Goal: Task Accomplishment & Management: Manage account settings

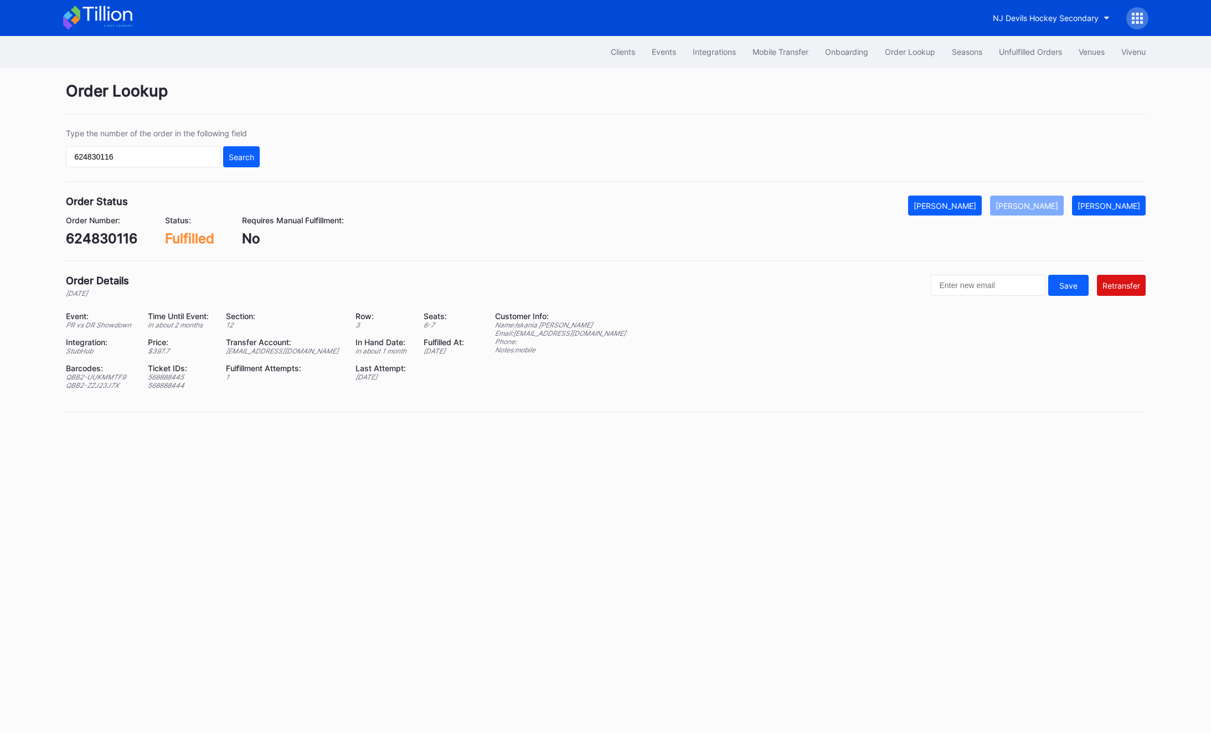
click at [1014, 68] on div "Order Lookup Type the number of the order in the following field 624830116 Sear…" at bounding box center [605, 254] width 1107 height 372
click at [1014, 54] on div "Unfulfilled Orders" at bounding box center [1030, 51] width 63 height 9
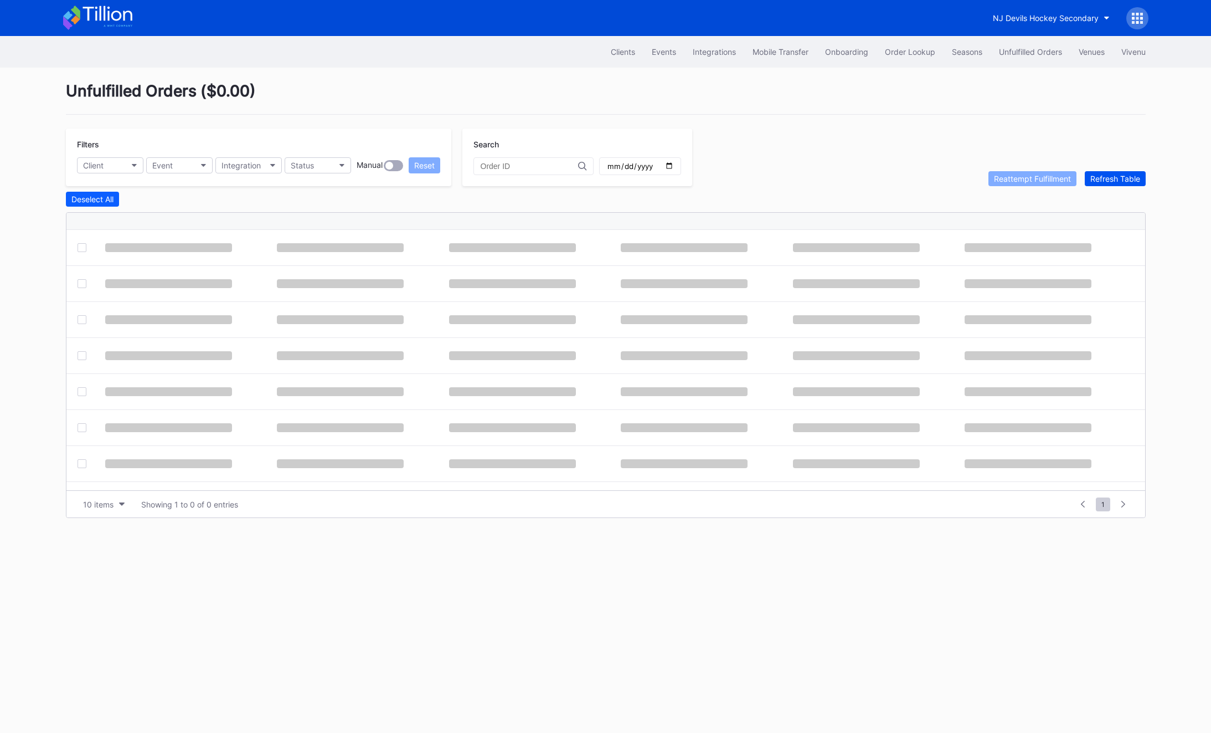
click at [1132, 177] on div "Refresh Table" at bounding box center [1115, 178] width 50 height 9
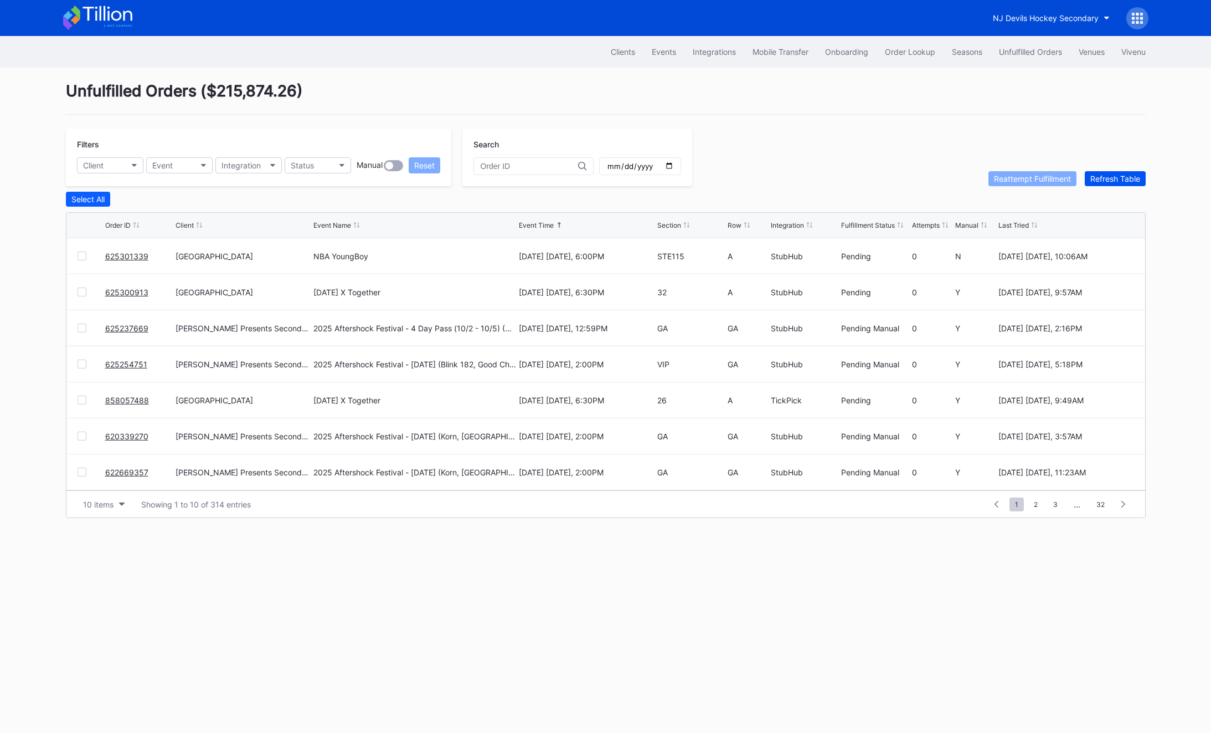
click at [1132, 177] on div "Refresh Table" at bounding box center [1115, 178] width 50 height 9
click at [130, 259] on link "625301339" at bounding box center [126, 255] width 43 height 9
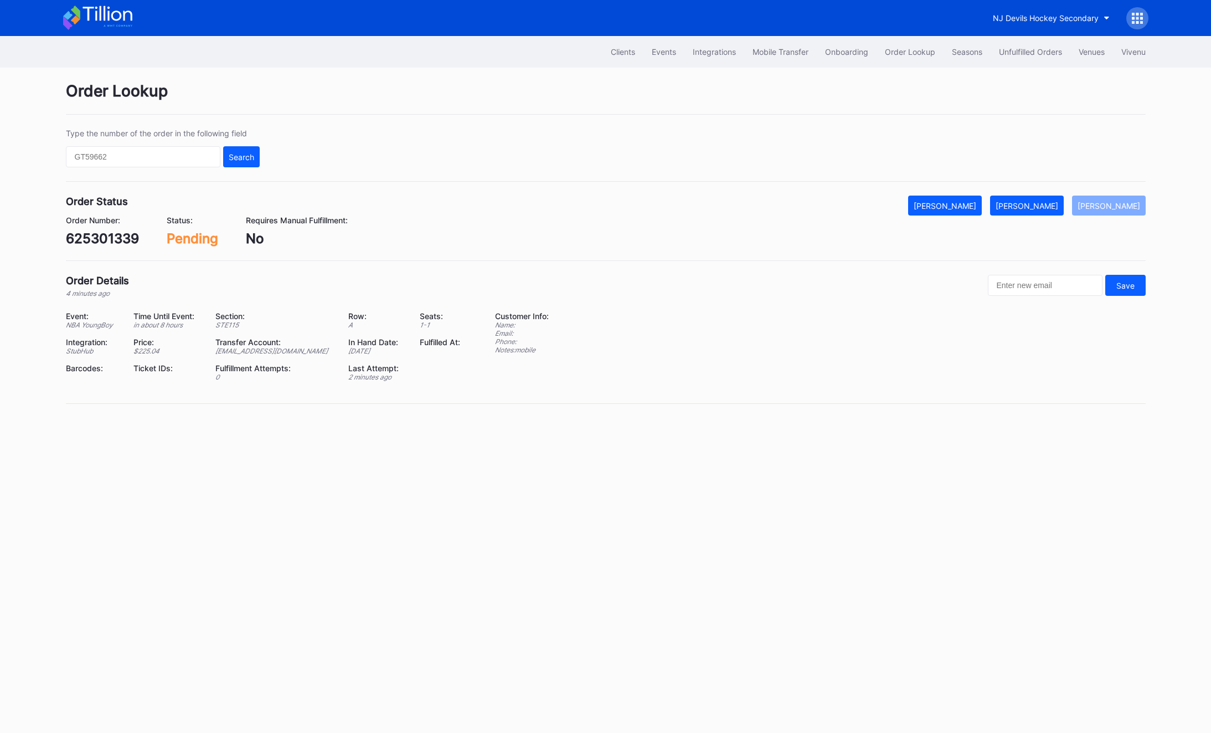
click at [109, 231] on div "625301339" at bounding box center [102, 238] width 73 height 16
copy div "625301339"
click at [1052, 201] on div "[PERSON_NAME]" at bounding box center [1027, 205] width 63 height 9
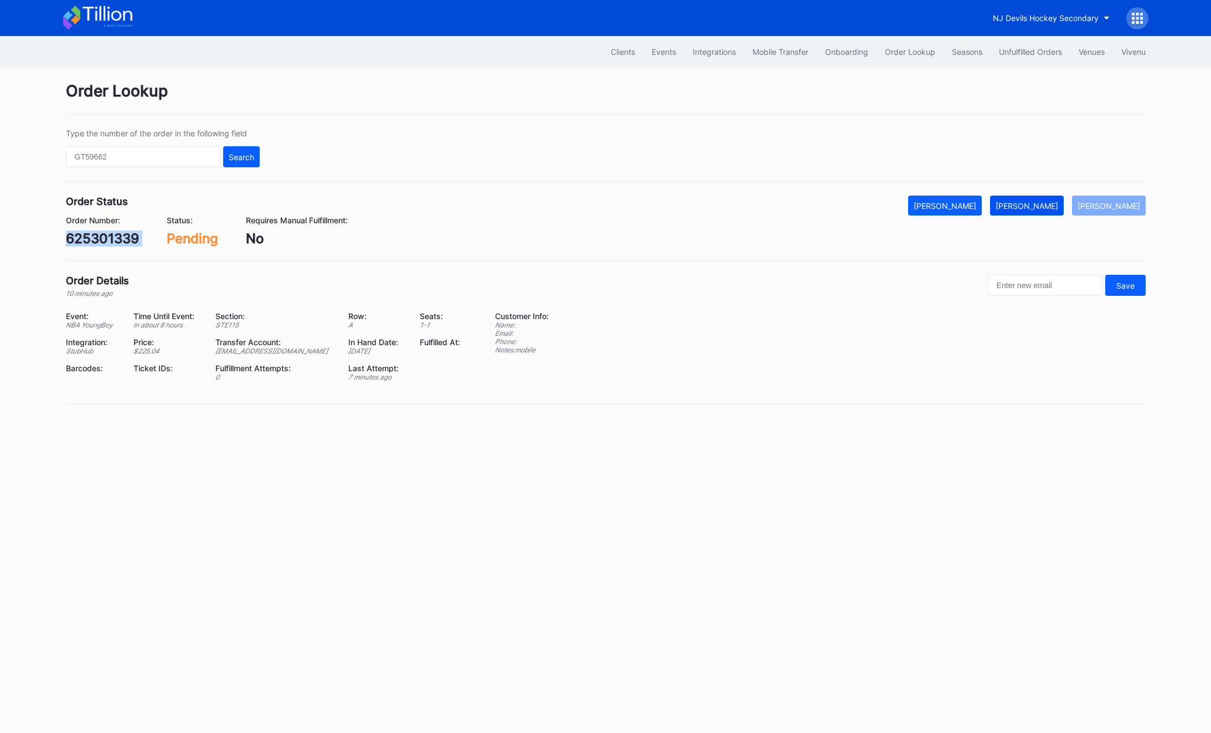
click at [1052, 201] on div "[PERSON_NAME]" at bounding box center [1027, 205] width 63 height 9
click at [1033, 59] on button "Unfulfilled Orders" at bounding box center [1031, 52] width 80 height 20
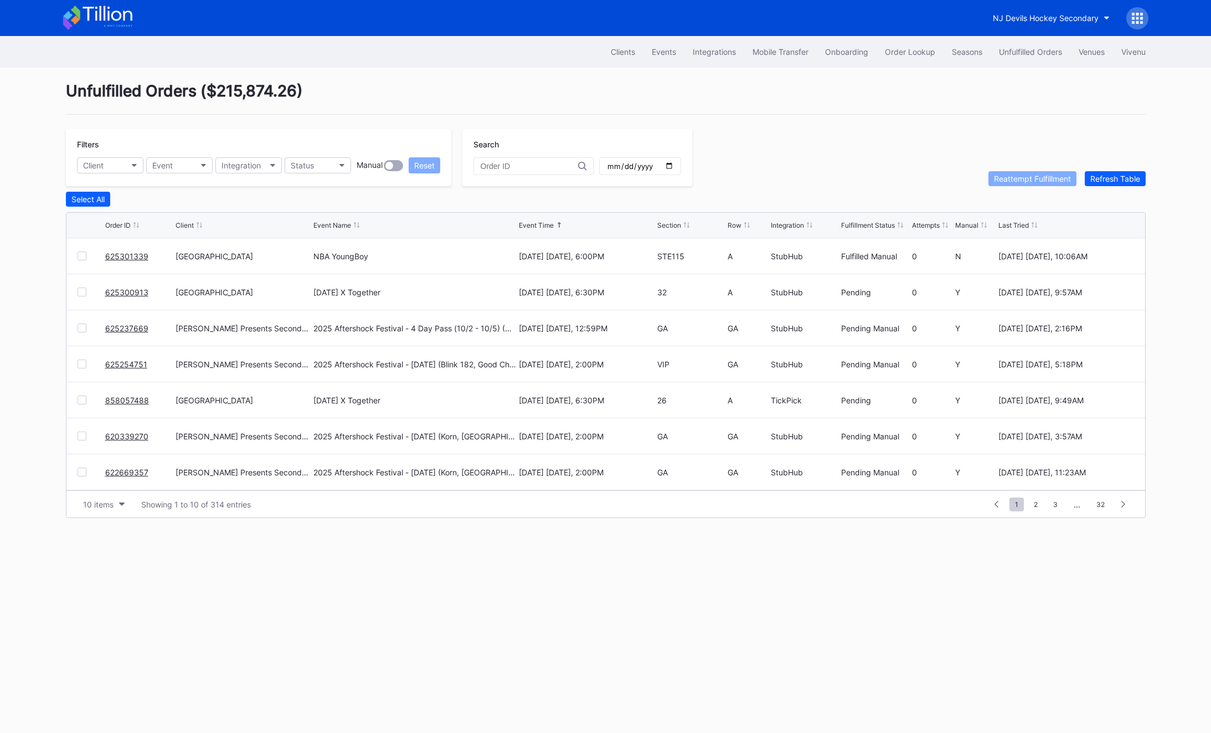
click at [128, 291] on link "625300913" at bounding box center [126, 291] width 43 height 9
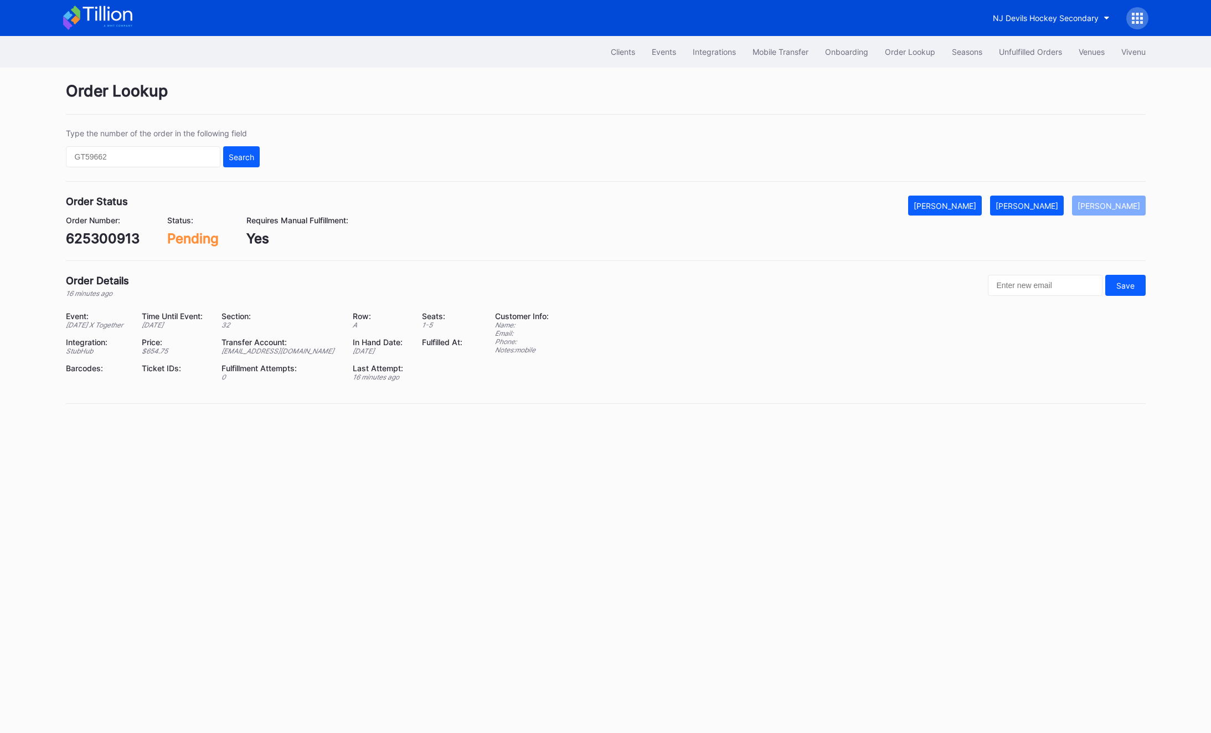
click at [85, 240] on div "625300913" at bounding box center [103, 238] width 74 height 16
click at [95, 239] on div "625300913" at bounding box center [103, 238] width 74 height 16
copy div "625300913"
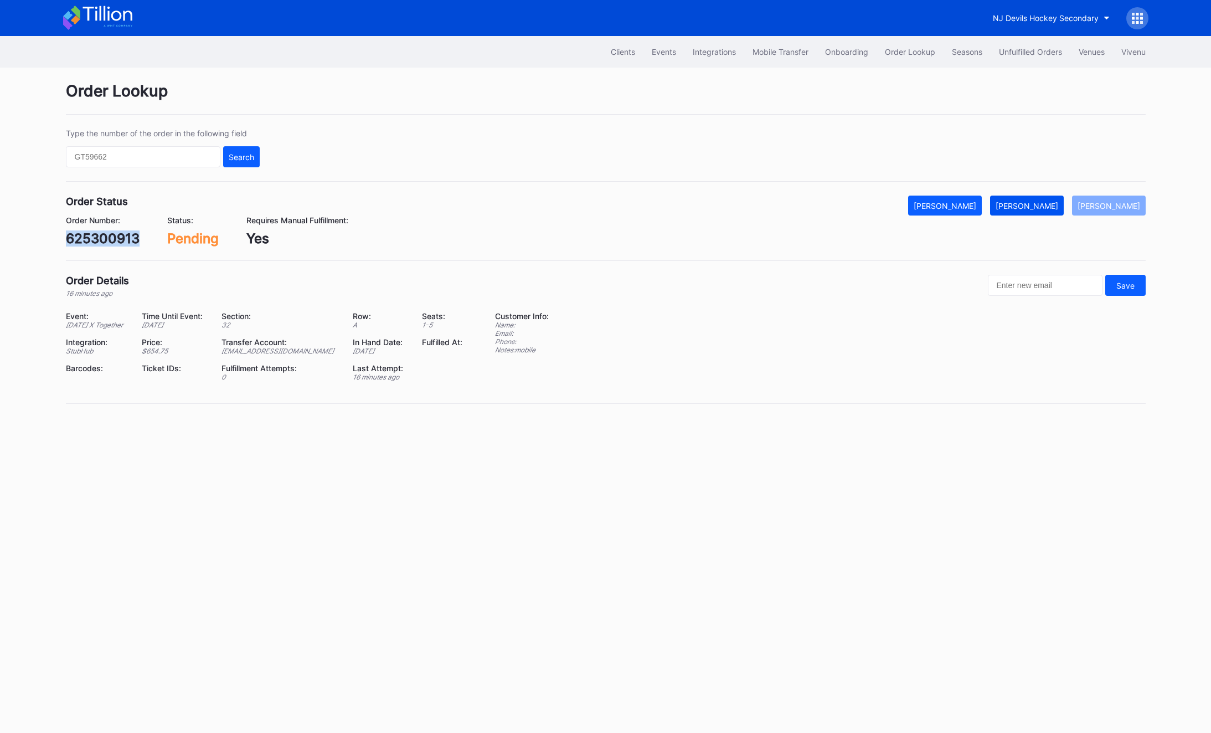
click at [1032, 208] on div "[PERSON_NAME]" at bounding box center [1027, 205] width 63 height 9
click at [1042, 54] on div "Unfulfilled Orders" at bounding box center [1030, 51] width 63 height 9
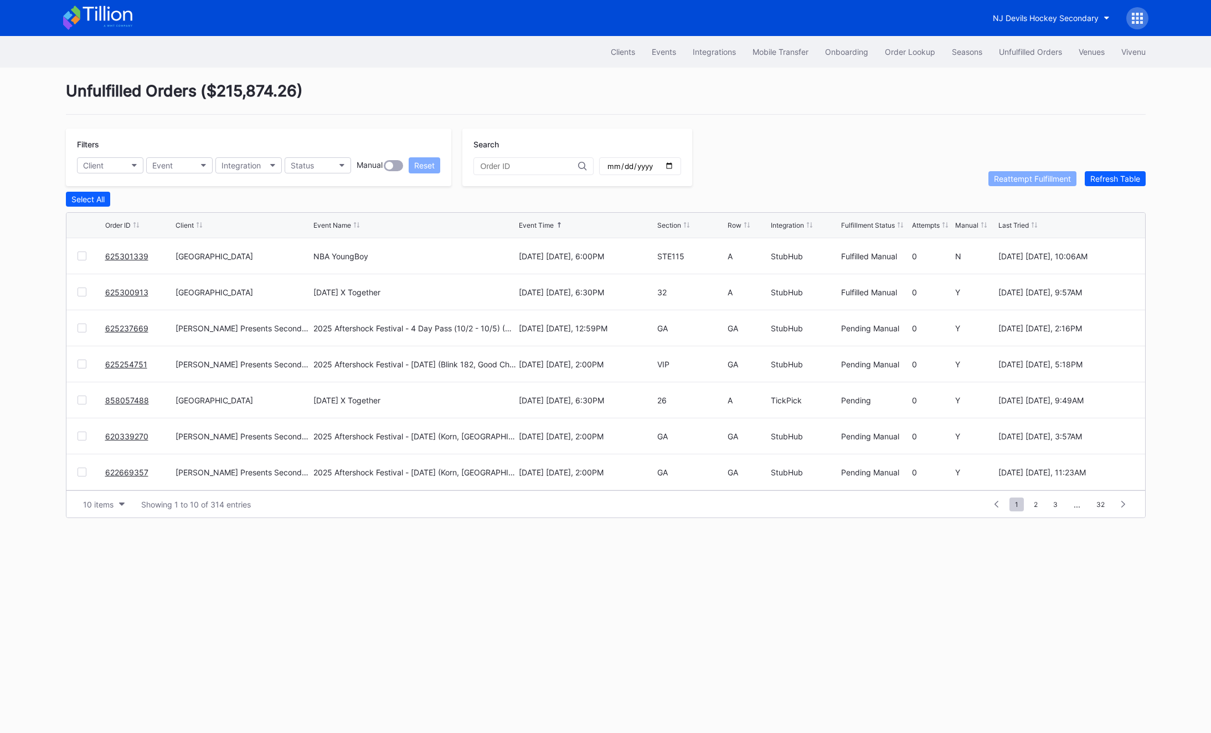
click at [1125, 168] on div "Filters Client Event Integration Status Manual Reset Search Reattempt Fulfillme…" at bounding box center [606, 157] width 1080 height 58
click at [1121, 190] on div "Unfulfilled Orders ( $215,874.26 ) Filters Client Event Integration Status Manu…" at bounding box center [605, 300] width 1107 height 464
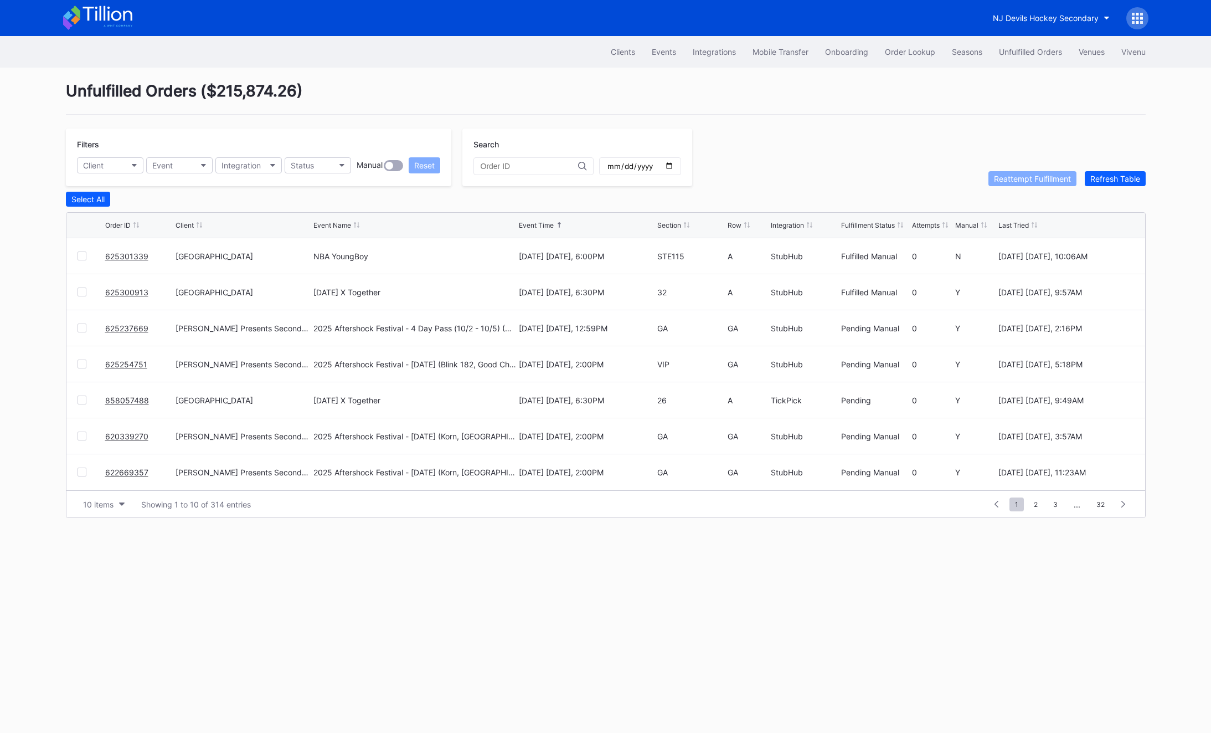
click at [120, 393] on div "858057488" at bounding box center [139, 399] width 68 height 35
click at [118, 401] on link "858057488" at bounding box center [127, 399] width 44 height 9
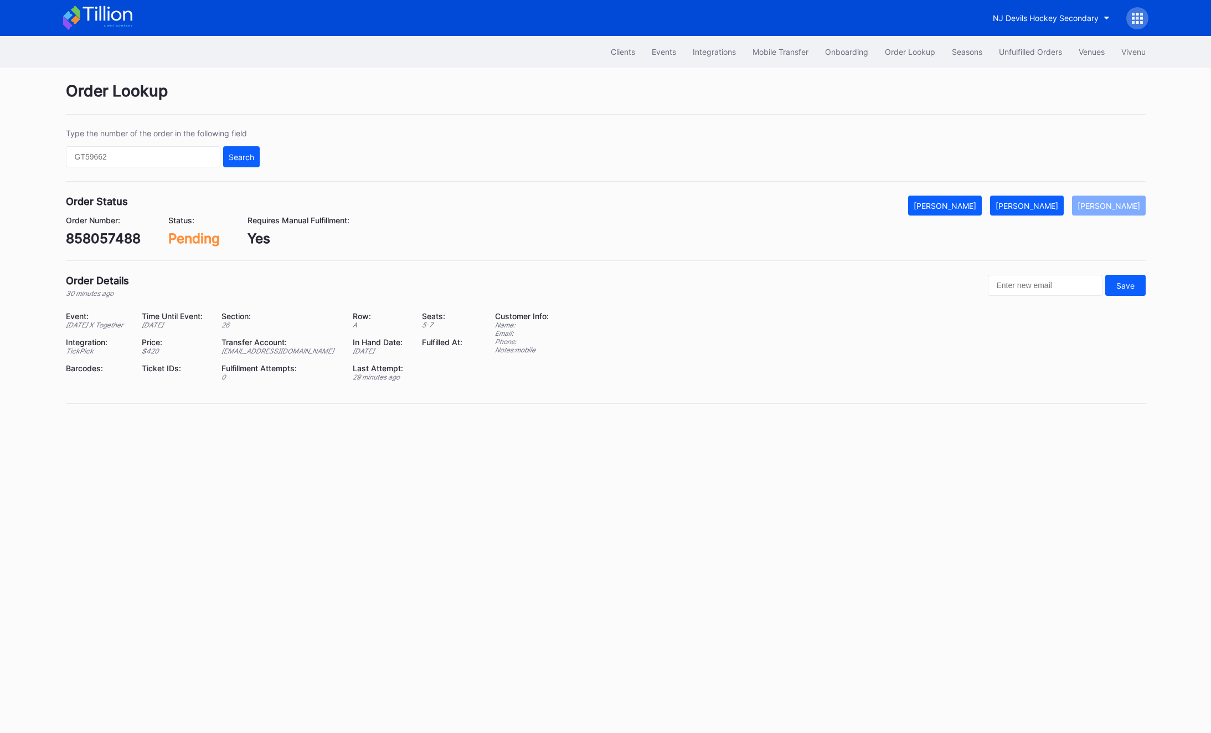
click at [105, 243] on div "858057488" at bounding box center [103, 238] width 75 height 16
click at [1038, 212] on button "[PERSON_NAME]" at bounding box center [1027, 205] width 74 height 20
click at [1029, 55] on div "Unfulfilled Orders" at bounding box center [1030, 51] width 63 height 9
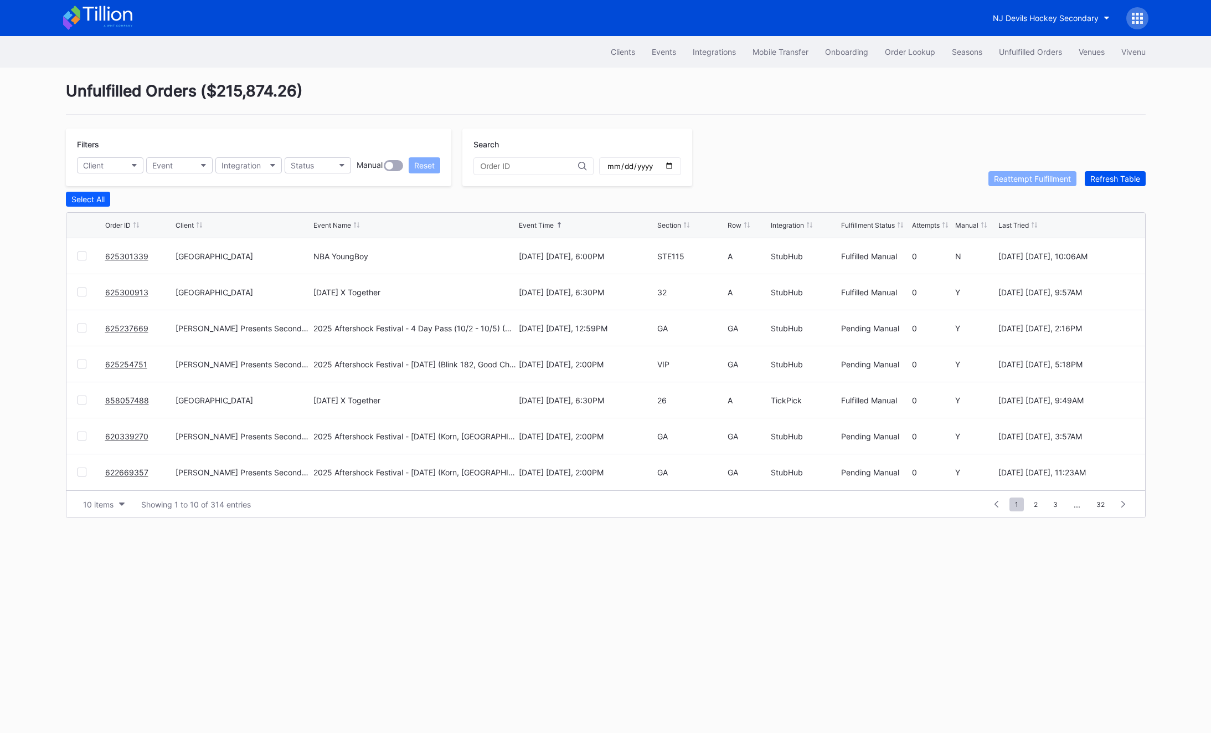
click at [1121, 177] on div "Refresh Table" at bounding box center [1115, 178] width 50 height 9
click at [1126, 177] on div "Refresh Table" at bounding box center [1115, 178] width 50 height 9
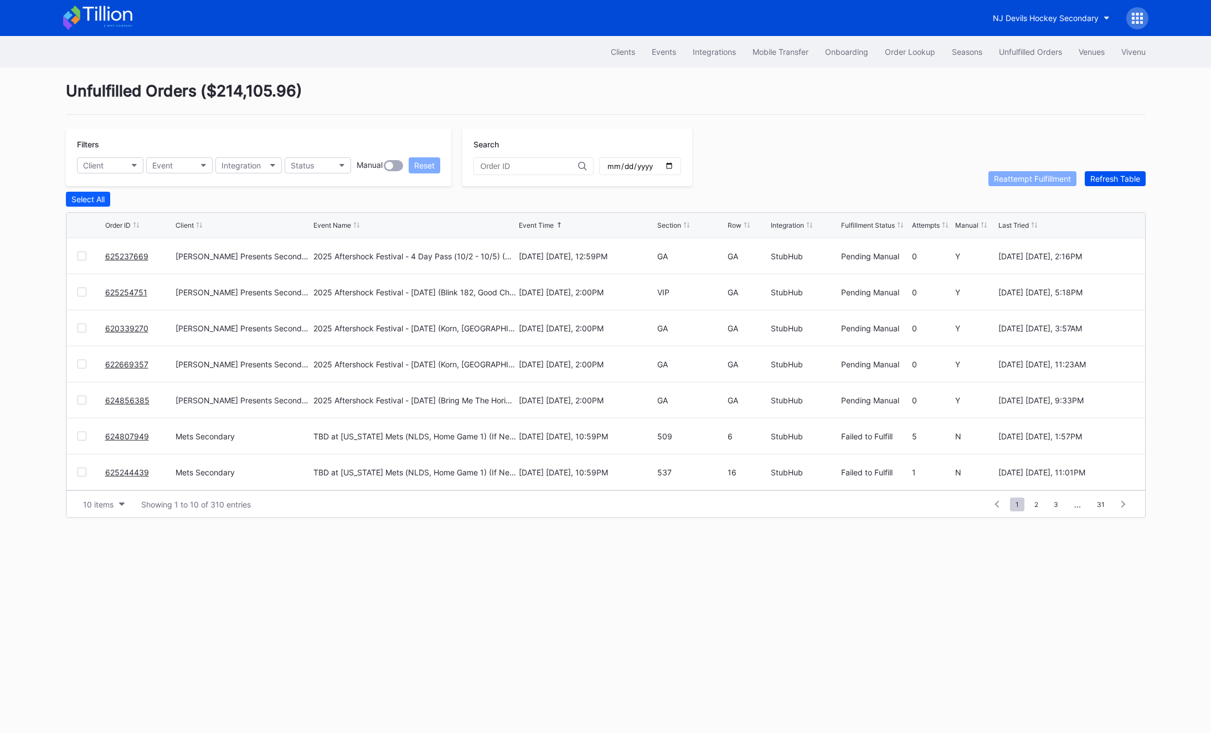
click at [1126, 177] on div "Refresh Table" at bounding box center [1115, 178] width 50 height 9
click at [1037, 503] on span "2" at bounding box center [1035, 504] width 15 height 14
click at [113, 470] on link "75631315" at bounding box center [123, 471] width 37 height 9
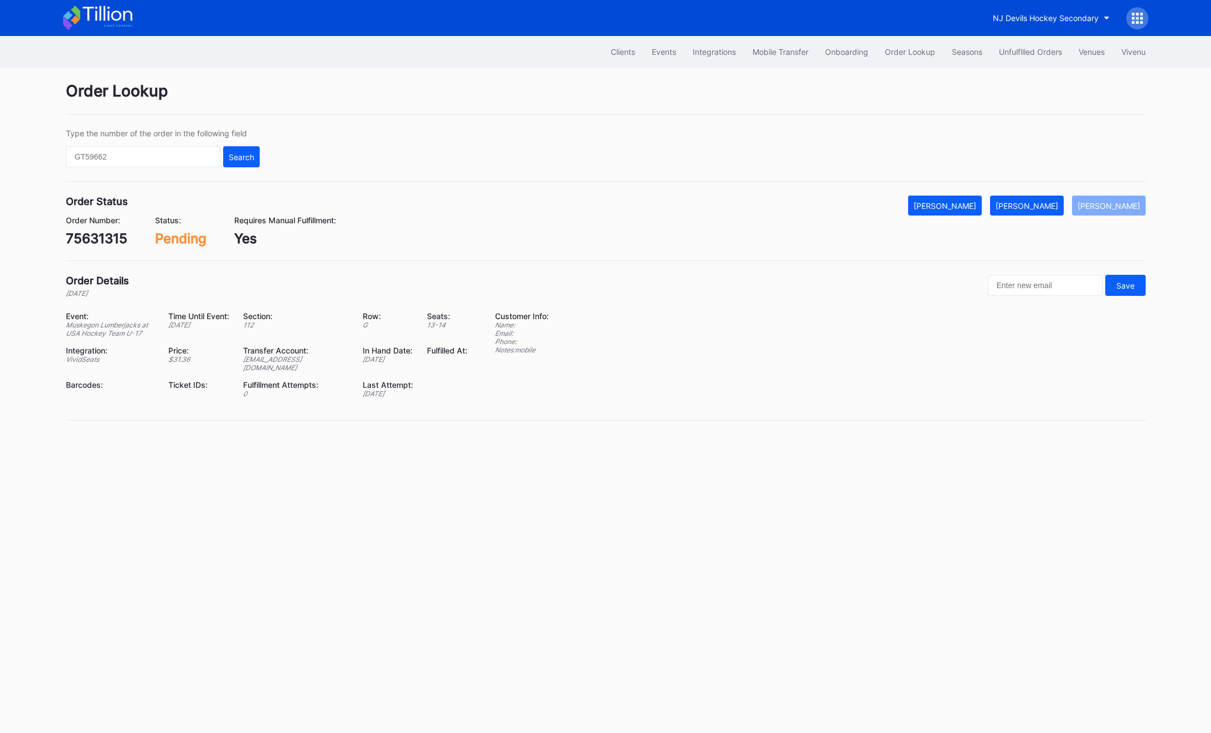
click at [90, 234] on div "75631315" at bounding box center [96, 238] width 61 height 16
copy div "75631315"
click at [1032, 204] on div "[PERSON_NAME]" at bounding box center [1027, 205] width 63 height 9
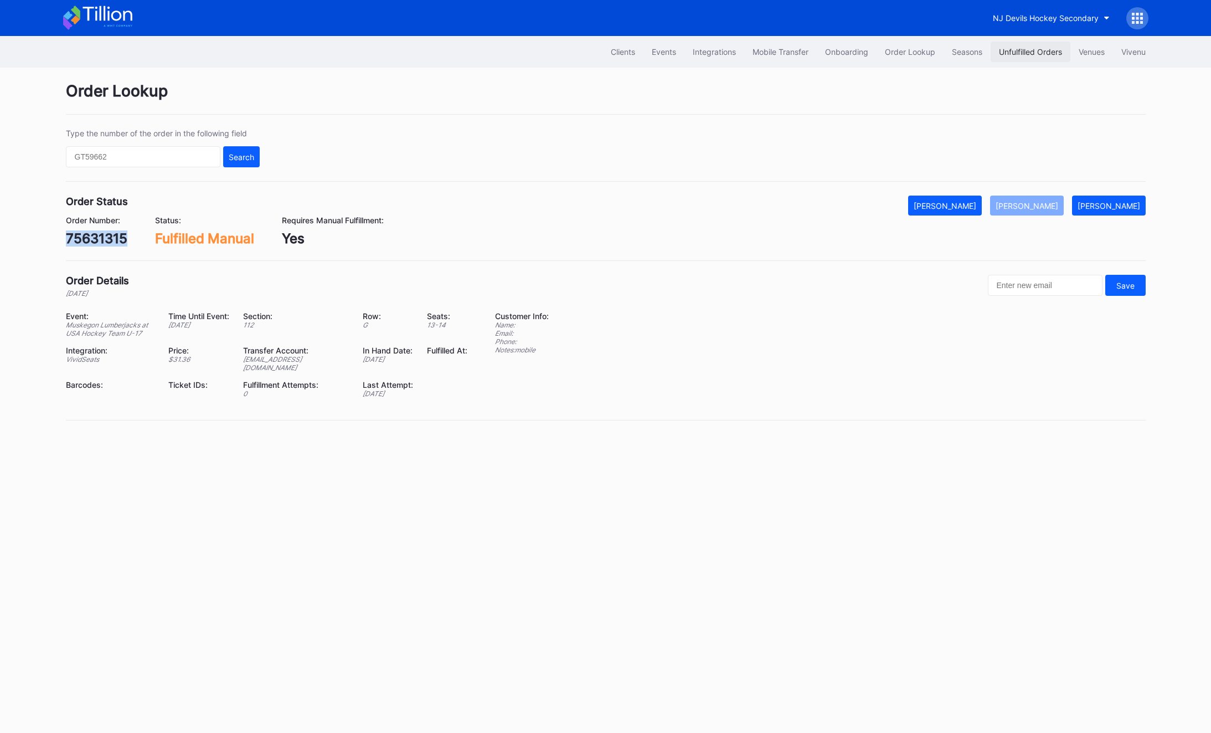
click at [1029, 48] on div "Unfulfilled Orders" at bounding box center [1030, 51] width 63 height 9
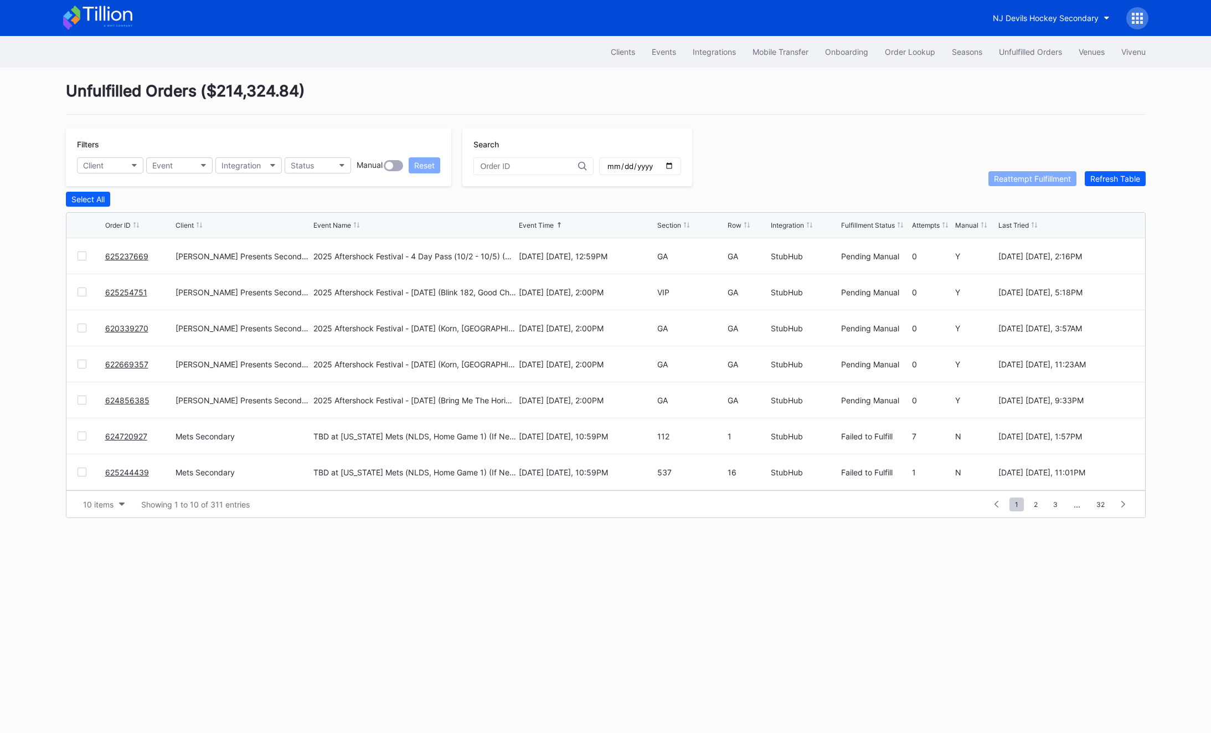
scroll to position [107, 0]
click at [1037, 507] on span "2" at bounding box center [1035, 504] width 15 height 14
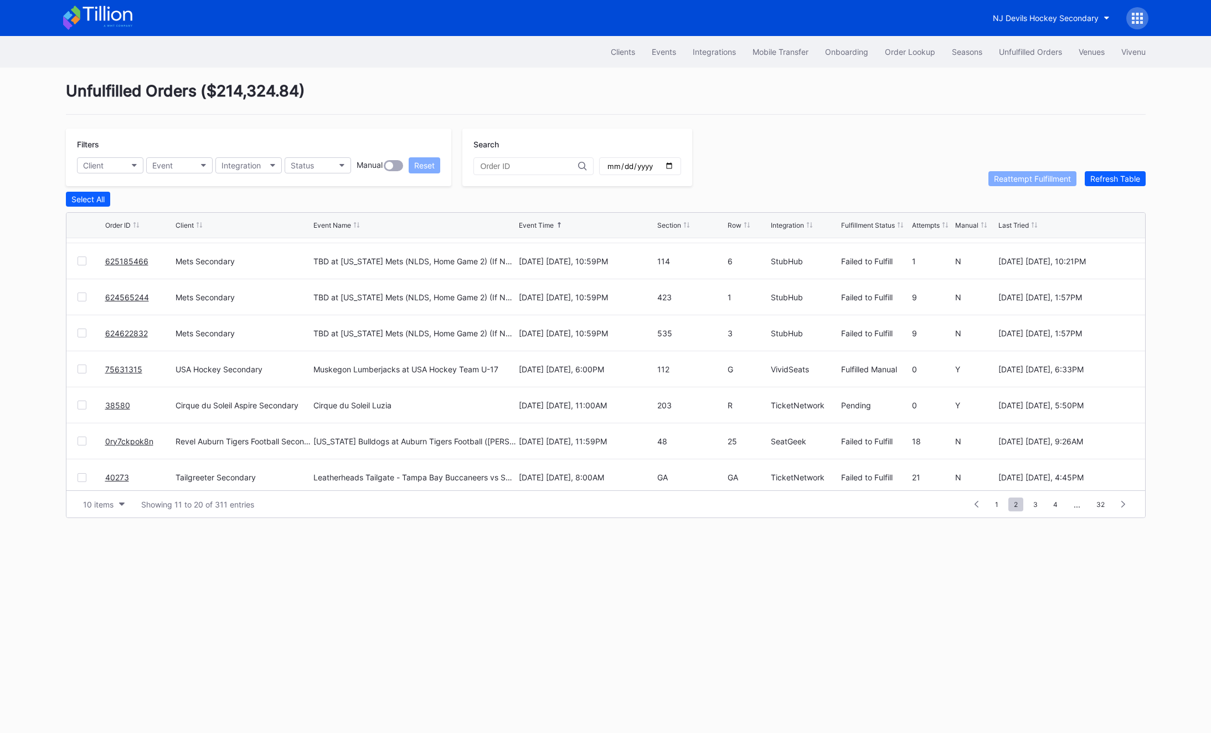
scroll to position [101, 0]
click at [128, 443] on link "0ry7ckpok8n" at bounding box center [129, 442] width 48 height 9
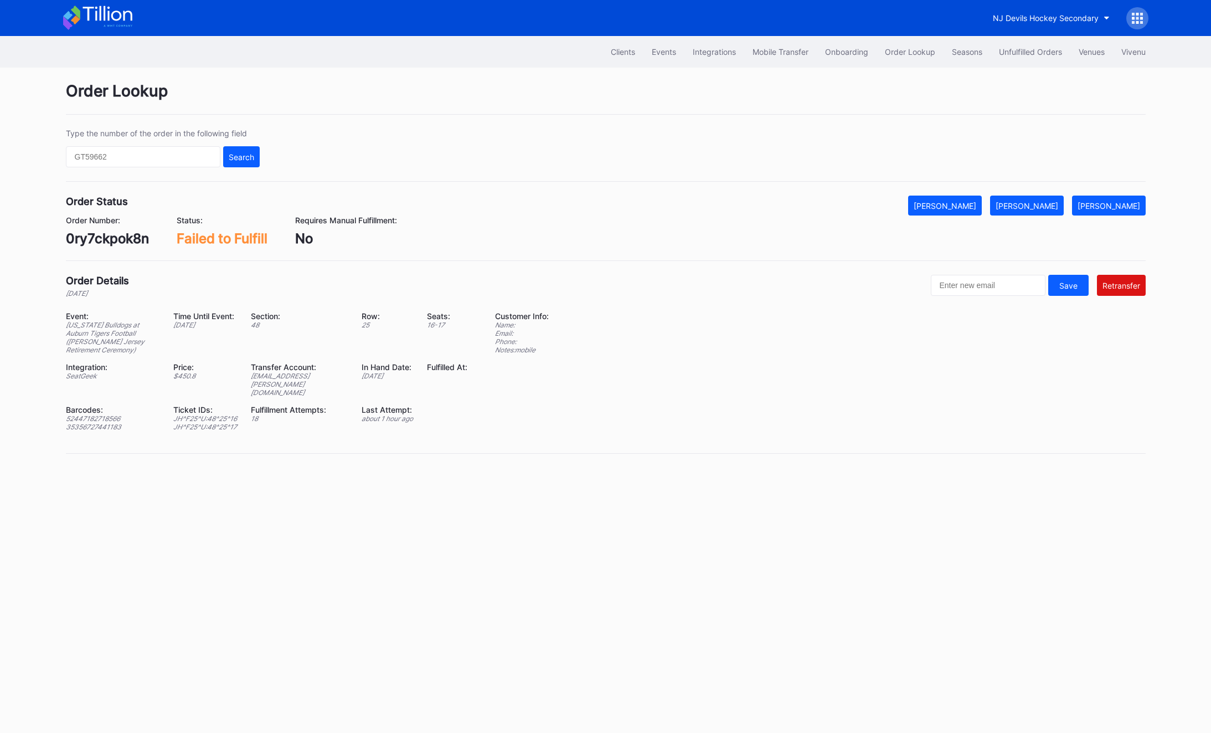
click at [92, 240] on div "0ry7ckpok8n" at bounding box center [107, 238] width 83 height 16
copy div "0ry7ckpok8n"
click at [96, 414] on div "52447182718566" at bounding box center [113, 418] width 94 height 8
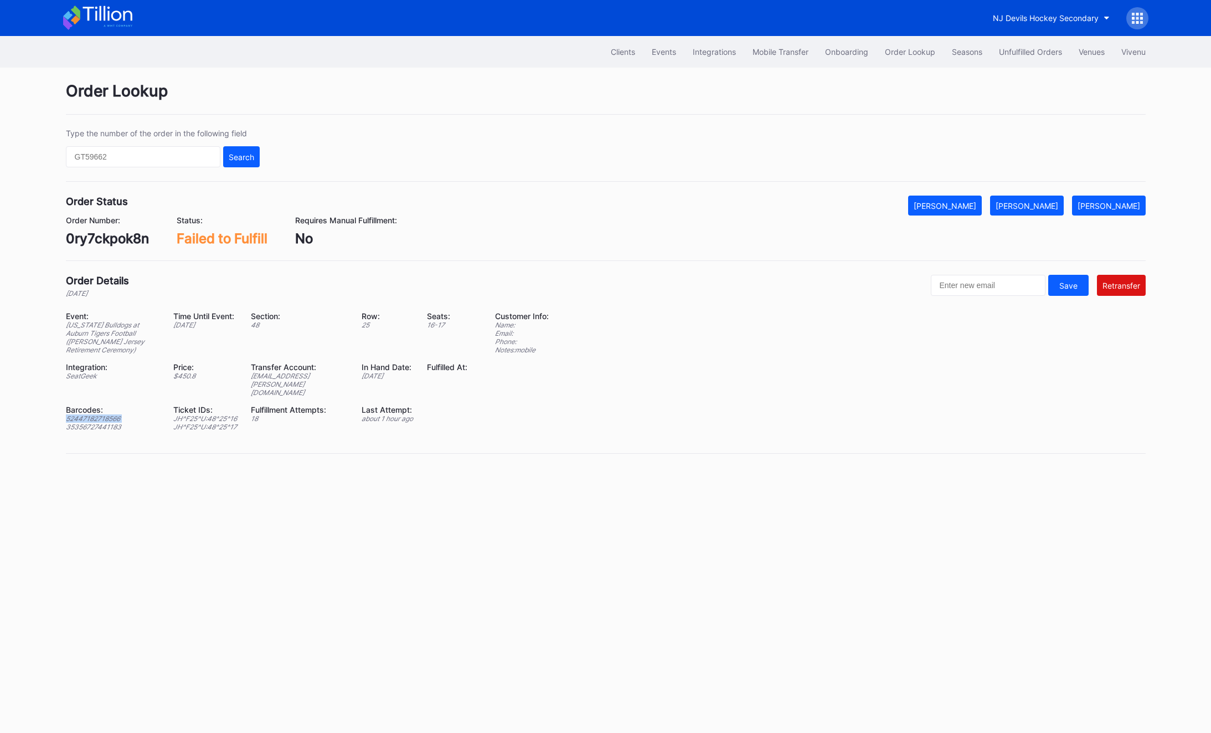
click at [96, 414] on div "52447182718566" at bounding box center [113, 418] width 94 height 8
copy div "52447182718566"
click at [103, 422] on div "35356727441183" at bounding box center [113, 426] width 94 height 8
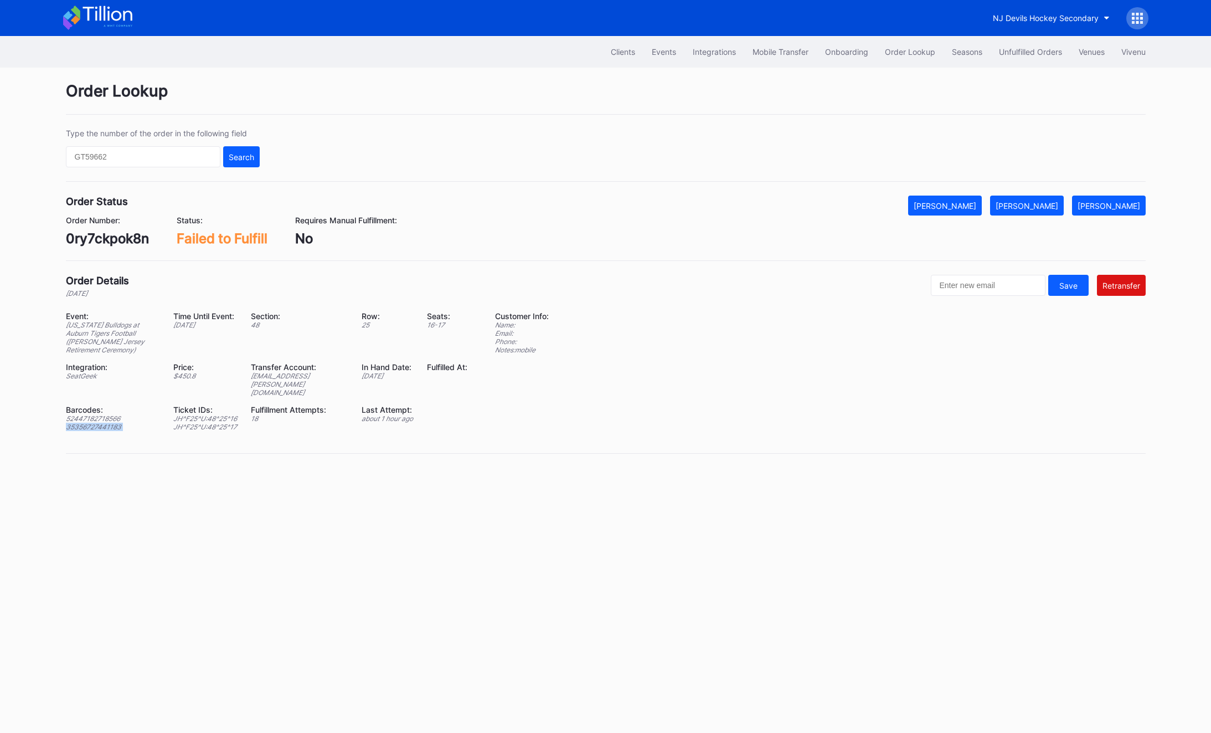
copy div "35356727441183"
click at [1058, 203] on div "[PERSON_NAME]" at bounding box center [1027, 205] width 63 height 9
click at [1048, 53] on div "Unfulfilled Orders" at bounding box center [1030, 51] width 63 height 9
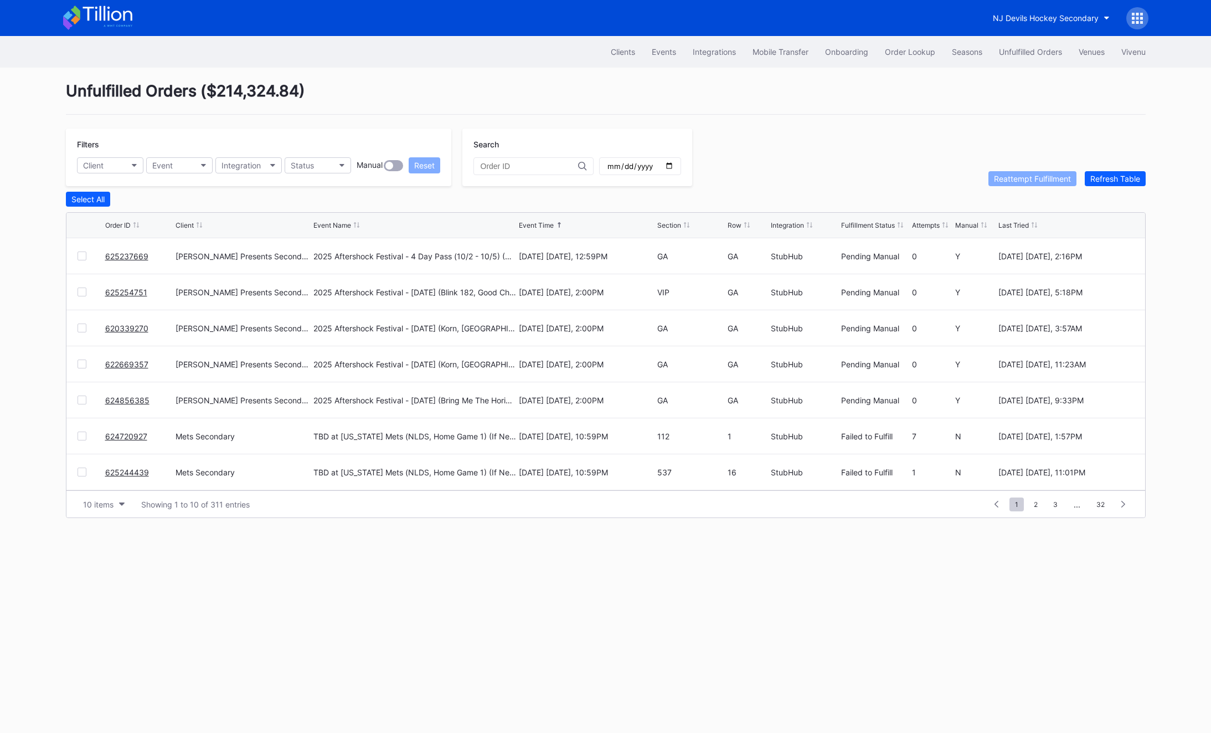
scroll to position [107, 0]
click at [1037, 499] on span "2" at bounding box center [1035, 504] width 15 height 14
click at [1114, 185] on button "Refresh Table" at bounding box center [1115, 178] width 61 height 15
